Goal: Information Seeking & Learning: Learn about a topic

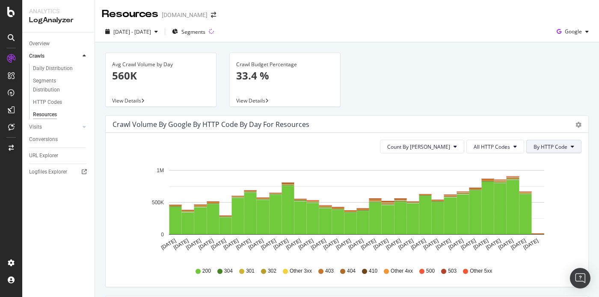
click at [569, 149] on button "By HTTP Code" at bounding box center [553, 147] width 55 height 14
click at [482, 92] on div "Avg Crawl Volume by Day 560K View Details Crawl Budget Percentage 33.4 % View D…" at bounding box center [347, 84] width 496 height 63
click at [205, 30] on span "Segments" at bounding box center [193, 31] width 24 height 7
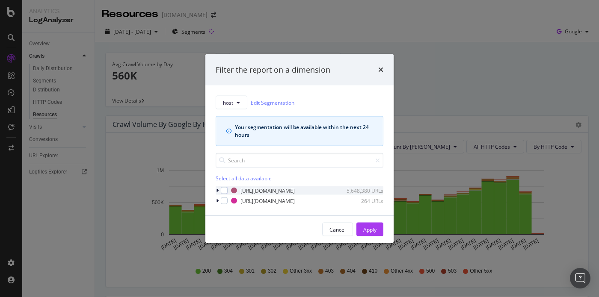
click at [218, 191] on icon "modal" at bounding box center [217, 190] width 3 height 5
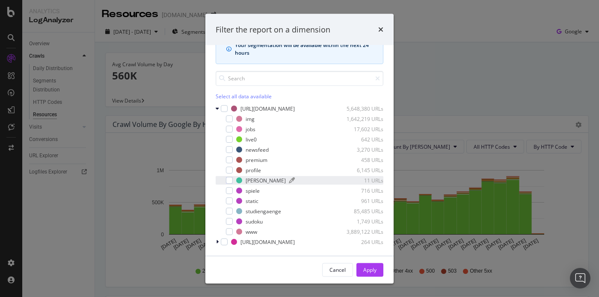
scroll to position [43, 0]
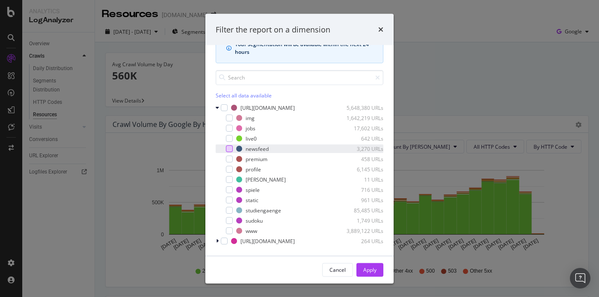
click at [231, 147] on div "modal" at bounding box center [229, 148] width 7 height 7
click at [371, 266] on div "Apply" at bounding box center [369, 269] width 13 height 13
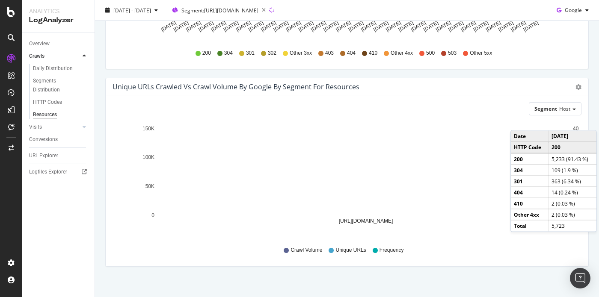
scroll to position [227, 0]
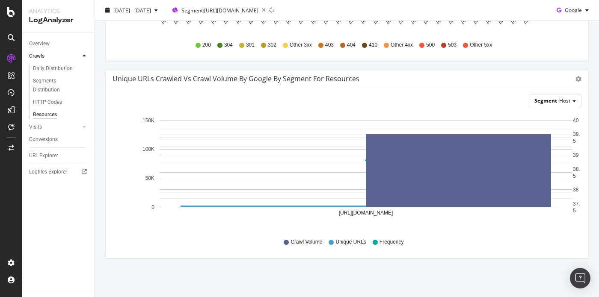
click at [571, 100] on div "Segment Host" at bounding box center [555, 101] width 52 height 12
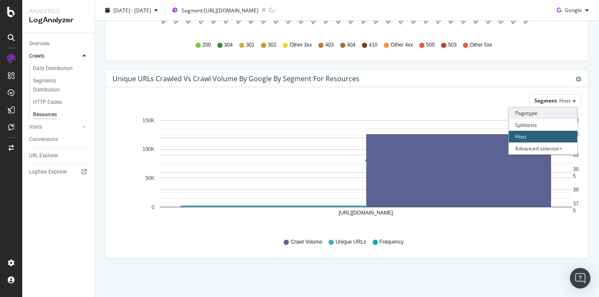
click at [548, 114] on div "Pagetype" at bounding box center [543, 113] width 68 height 12
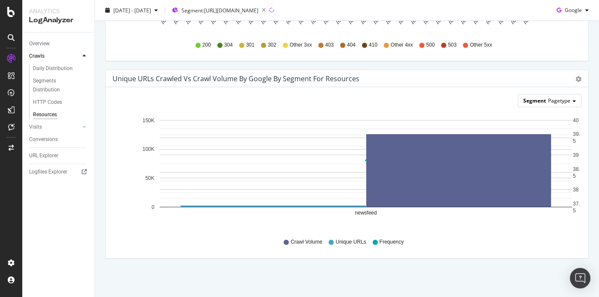
click at [567, 102] on span "Pagetype" at bounding box center [559, 100] width 22 height 7
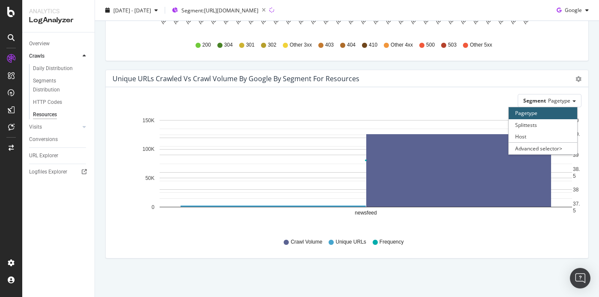
click at [419, 260] on div "Unique URLs Crawled vs Crawl Volume by google by Segment for Resources Chart (b…" at bounding box center [347, 169] width 496 height 198
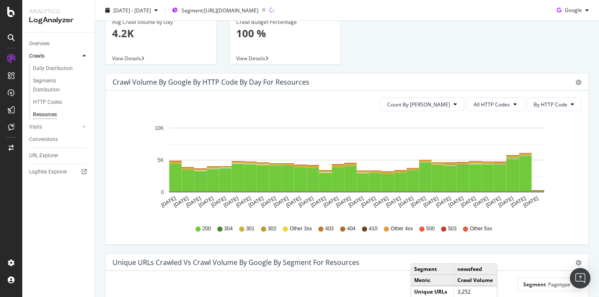
scroll to position [0, 0]
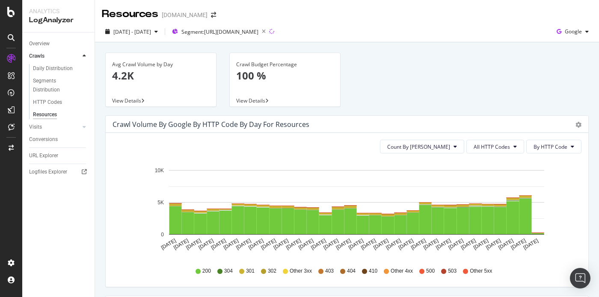
click at [125, 99] on span "View Details" at bounding box center [126, 100] width 29 height 7
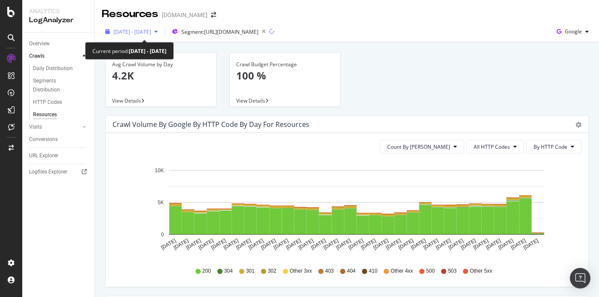
click at [151, 35] on span "2025 Aug. 24th - Sep. 22nd" at bounding box center [132, 31] width 38 height 7
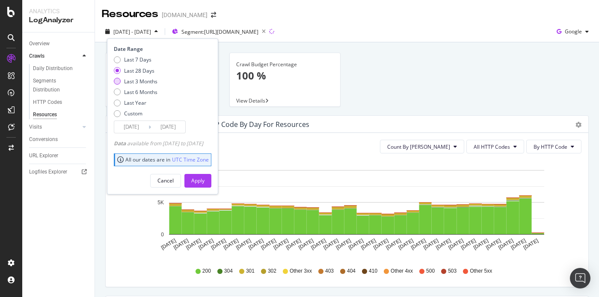
click at [115, 80] on div "Last 3 Months" at bounding box center [117, 81] width 7 height 7
type input "2025/06/23"
click at [204, 178] on button "Apply" at bounding box center [197, 181] width 27 height 14
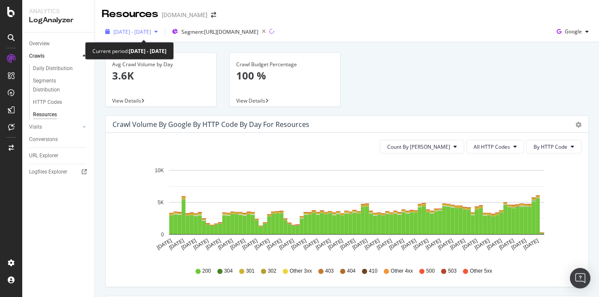
click at [151, 33] on span "2025 Jun. 23rd - Sep. 22nd" at bounding box center [132, 31] width 38 height 7
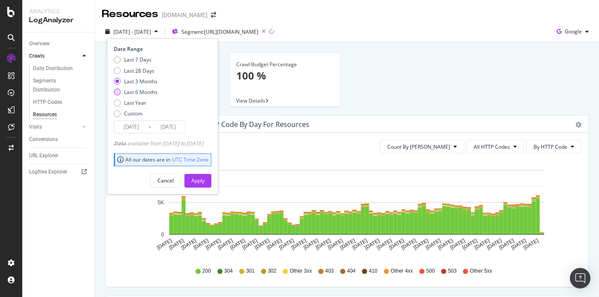
click at [115, 92] on div "Last 6 Months" at bounding box center [117, 92] width 7 height 7
type input "2025/03/23"
click at [204, 183] on div "Apply" at bounding box center [197, 180] width 13 height 7
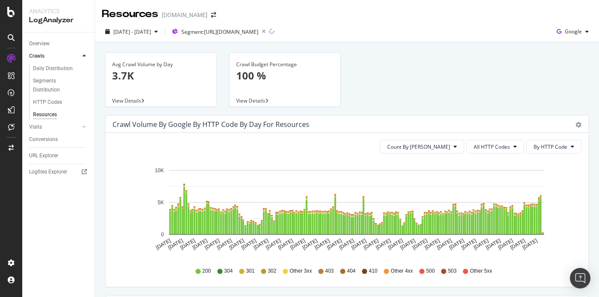
click at [548, 178] on icon "Mar 23 2025 Mar 29 2025 Apr 04 2025 Apr 10 2025 Apr 16 2025 Apr 22 2025 Apr 28 …" at bounding box center [346, 209] width 469 height 99
click at [579, 124] on icon "gear" at bounding box center [578, 125] width 6 height 6
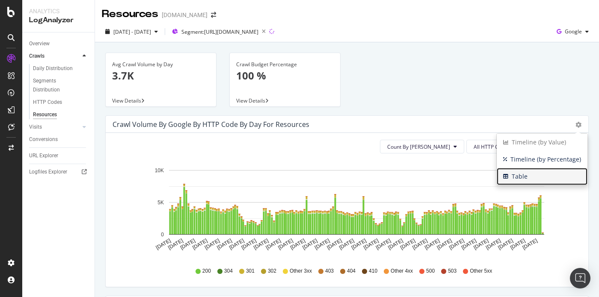
click at [553, 170] on link "Table" at bounding box center [542, 176] width 91 height 17
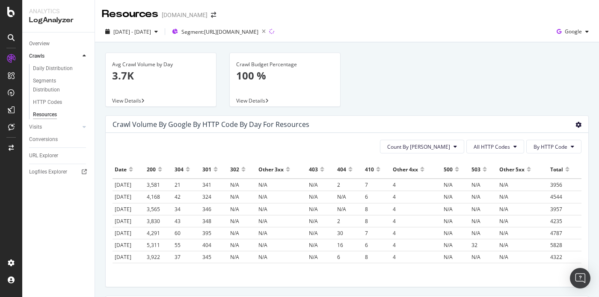
click at [580, 127] on icon "gear" at bounding box center [578, 125] width 6 height 6
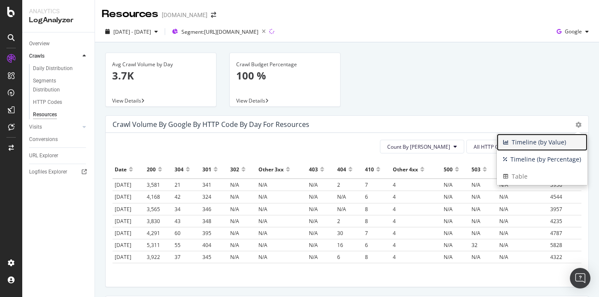
click at [557, 140] on span "Timeline (by Value)" at bounding box center [542, 142] width 91 height 13
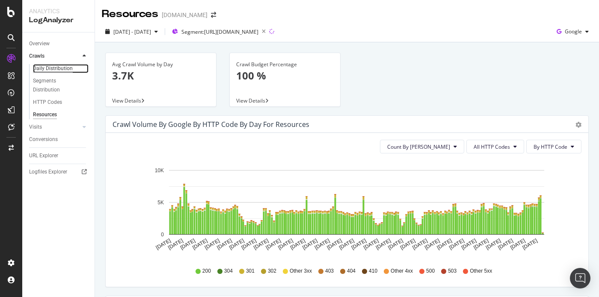
click at [56, 66] on div "Daily Distribution" at bounding box center [53, 68] width 40 height 9
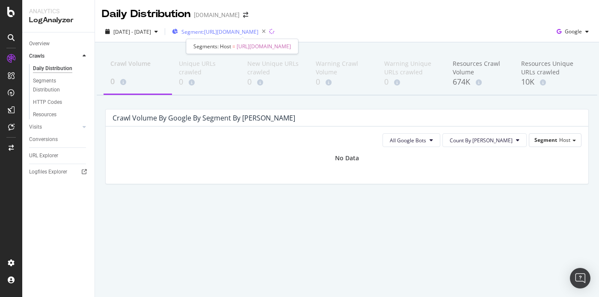
click at [246, 32] on span "Segment: https_zeit.de/newsfeed" at bounding box center [219, 31] width 77 height 7
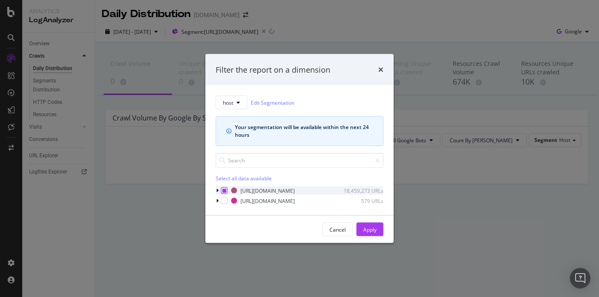
click at [225, 193] on icon "modal" at bounding box center [224, 191] width 4 height 4
click at [227, 190] on div "modal" at bounding box center [224, 190] width 7 height 7
click at [217, 190] on icon "modal" at bounding box center [217, 190] width 3 height 5
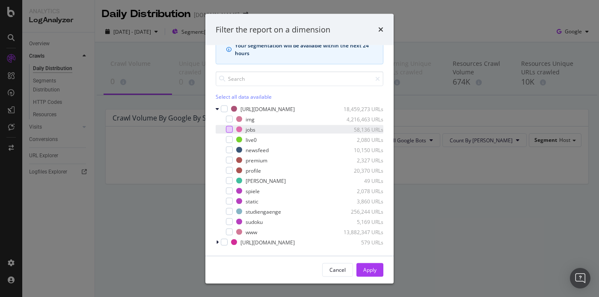
scroll to position [42, 0]
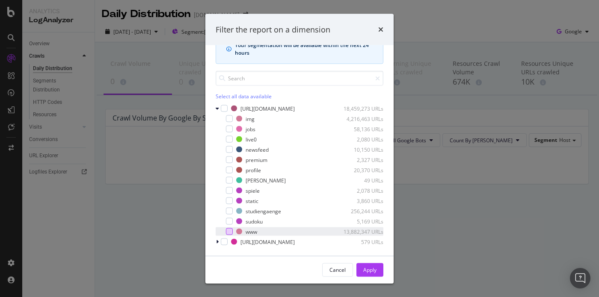
click at [231, 231] on div "modal" at bounding box center [229, 231] width 7 height 7
click at [367, 277] on div "Cancel Apply" at bounding box center [299, 269] width 188 height 27
click at [367, 273] on div "Apply" at bounding box center [369, 269] width 13 height 7
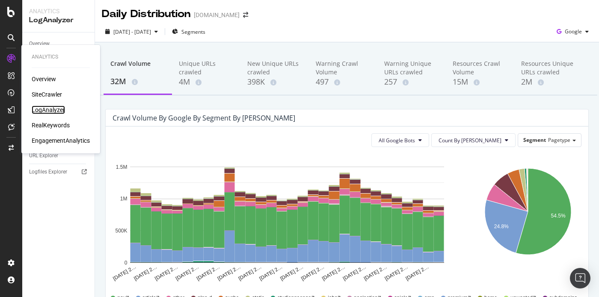
click at [45, 107] on div "LogAnalyzer" at bounding box center [48, 110] width 33 height 9
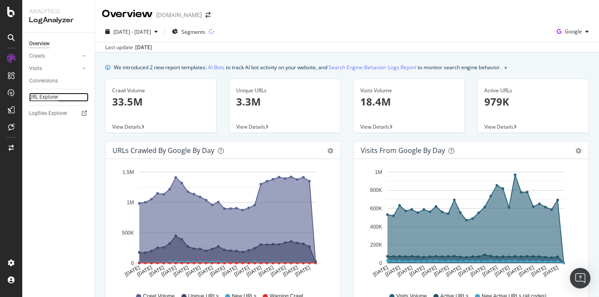
click at [48, 98] on div "URL Explorer" at bounding box center [43, 97] width 29 height 9
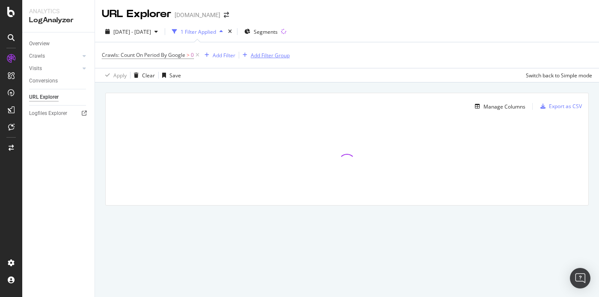
click at [259, 58] on div "Add Filter Group" at bounding box center [270, 55] width 39 height 7
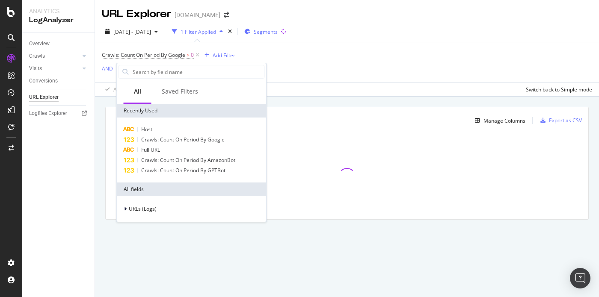
click at [278, 30] on span "Segments" at bounding box center [266, 31] width 24 height 7
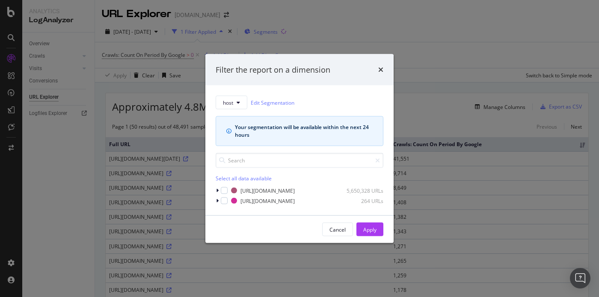
click at [287, 30] on div "Filter the report on a dimension host Edit Segmentation Your segmentation will …" at bounding box center [299, 148] width 599 height 297
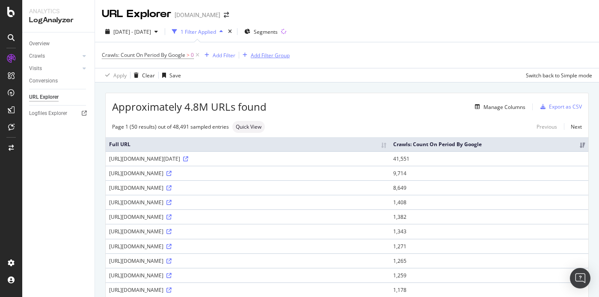
click at [264, 56] on div "Add Filter Group" at bounding box center [270, 55] width 39 height 7
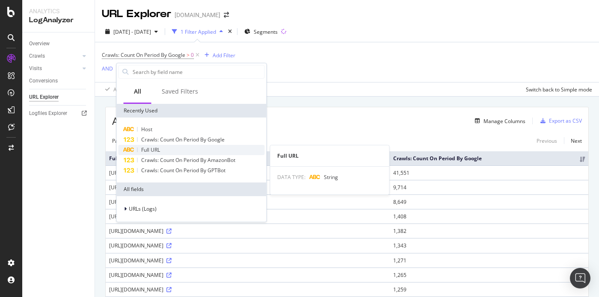
click at [146, 150] on span "Full URL" at bounding box center [150, 149] width 19 height 7
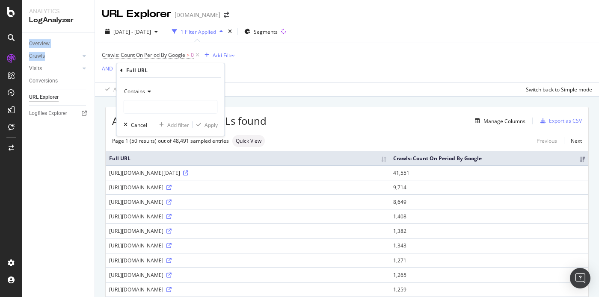
click at [152, 92] on div "Contains" at bounding box center [171, 92] width 94 height 14
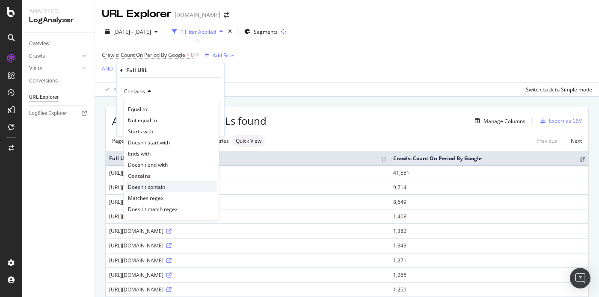
click at [141, 189] on span "Doesn't contain" at bounding box center [146, 186] width 37 height 7
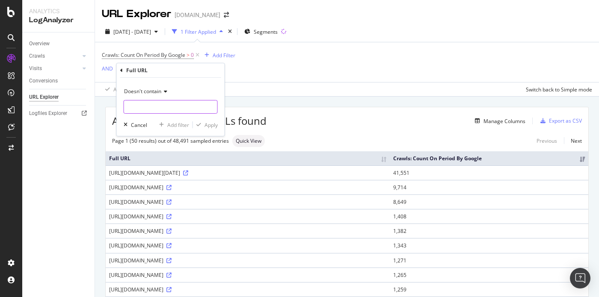
click at [157, 107] on input "text" at bounding box center [170, 107] width 93 height 14
type input "newsfeed.zeit.de/autoren"
click at [210, 121] on button "Apply" at bounding box center [205, 125] width 25 height 9
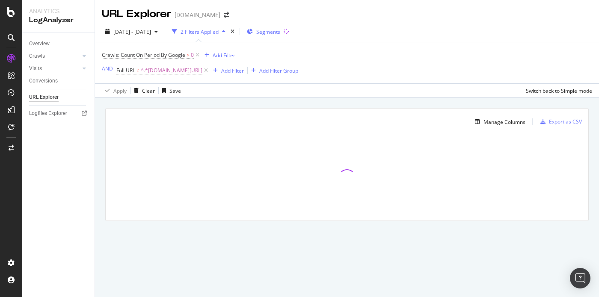
click at [280, 34] on span "Segments" at bounding box center [268, 31] width 24 height 7
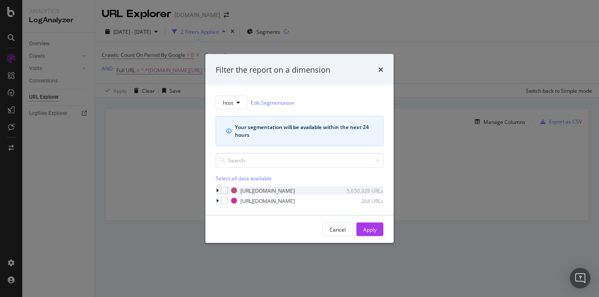
click at [217, 190] on icon "modal" at bounding box center [217, 190] width 3 height 5
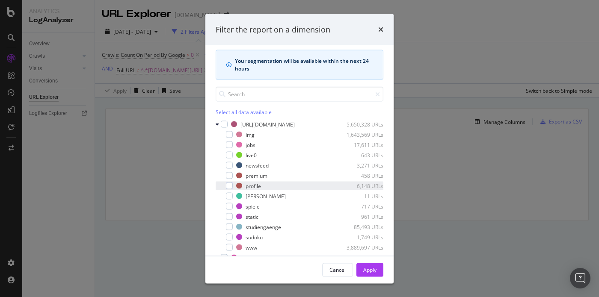
scroll to position [43, 0]
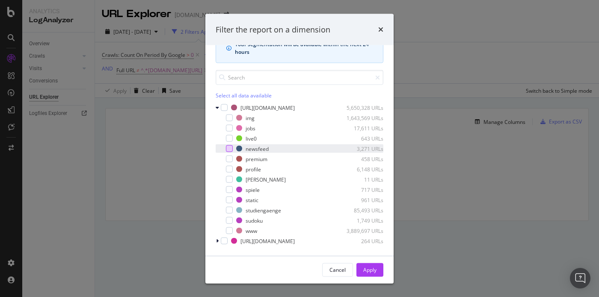
click at [228, 149] on div "modal" at bounding box center [229, 148] width 7 height 7
click at [373, 266] on div "Apply" at bounding box center [369, 269] width 13 height 13
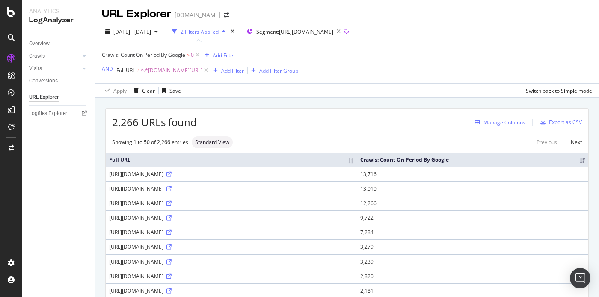
click at [518, 123] on div "Manage Columns" at bounding box center [504, 122] width 42 height 7
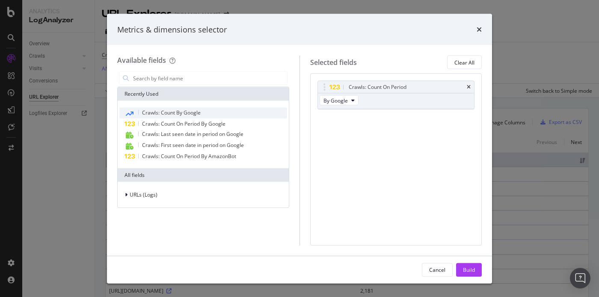
click at [179, 115] on span "Crawls: Count By Google" at bounding box center [171, 112] width 59 height 7
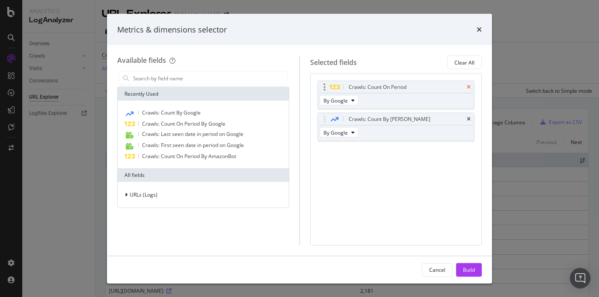
click at [467, 87] on icon "times" at bounding box center [469, 87] width 4 height 5
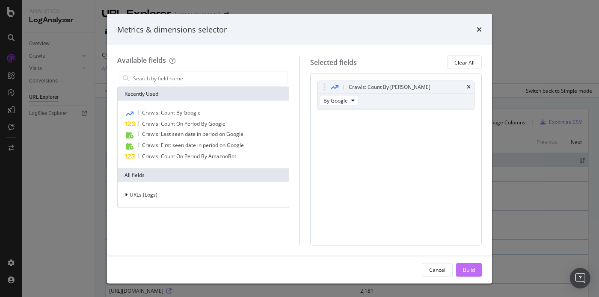
click at [470, 269] on div "Build" at bounding box center [469, 269] width 12 height 7
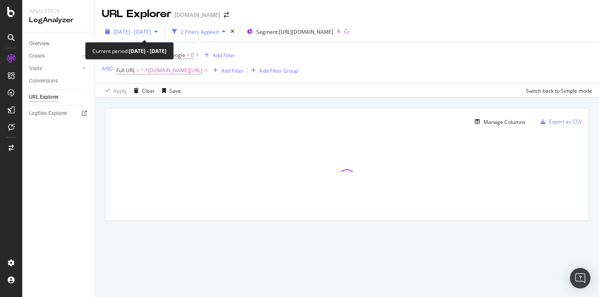
click at [138, 30] on span "2025 Aug. 24th - Sep. 22nd" at bounding box center [132, 31] width 38 height 7
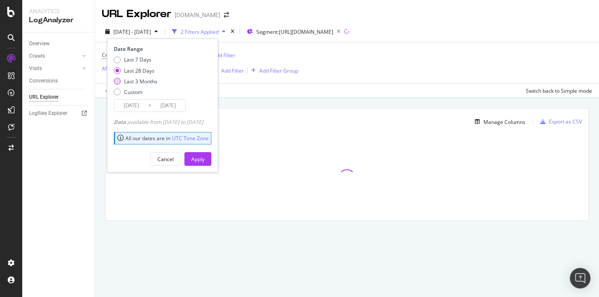
click at [117, 82] on div "Last 3 Months" at bounding box center [117, 81] width 7 height 7
type input "2025/06/23"
click at [204, 160] on div "Apply" at bounding box center [197, 159] width 13 height 7
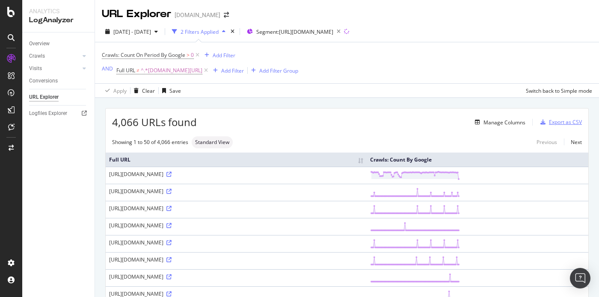
click at [567, 122] on div "Export as CSV" at bounding box center [565, 121] width 33 height 7
click at [565, 122] on div "Export as CSV" at bounding box center [565, 121] width 33 height 7
click at [556, 121] on div "Export as CSV" at bounding box center [565, 121] width 33 height 7
